Goal: Communication & Community: Answer question/provide support

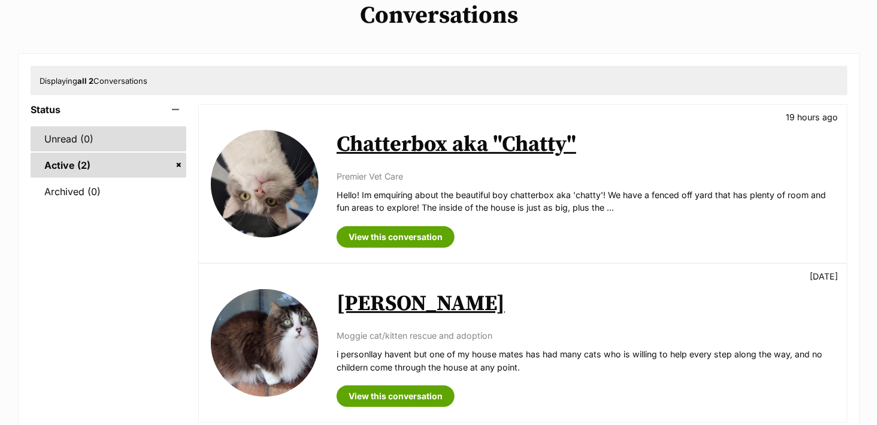
click at [74, 150] on link "Unread (0)" at bounding box center [109, 138] width 156 height 25
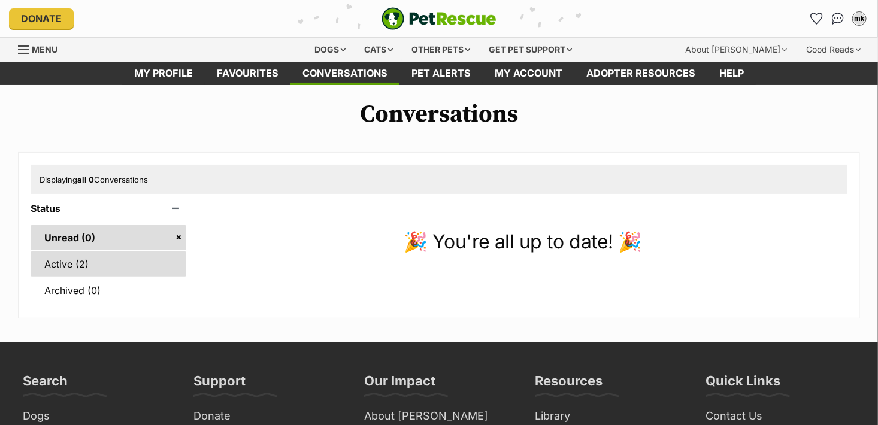
click at [60, 259] on link "Active (2)" at bounding box center [109, 263] width 156 height 25
